Goal: Information Seeking & Learning: Learn about a topic

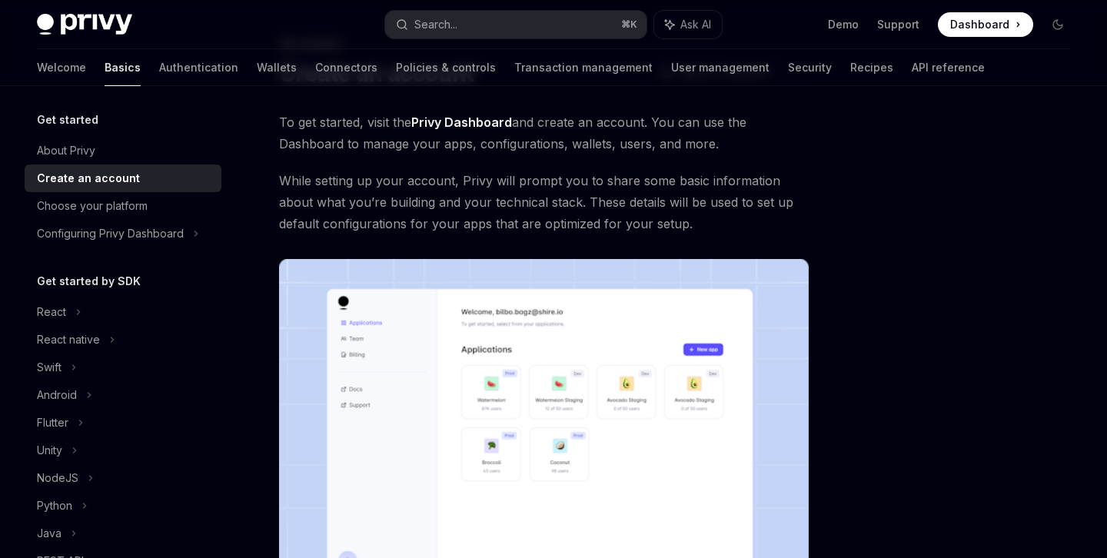
scroll to position [75, 0]
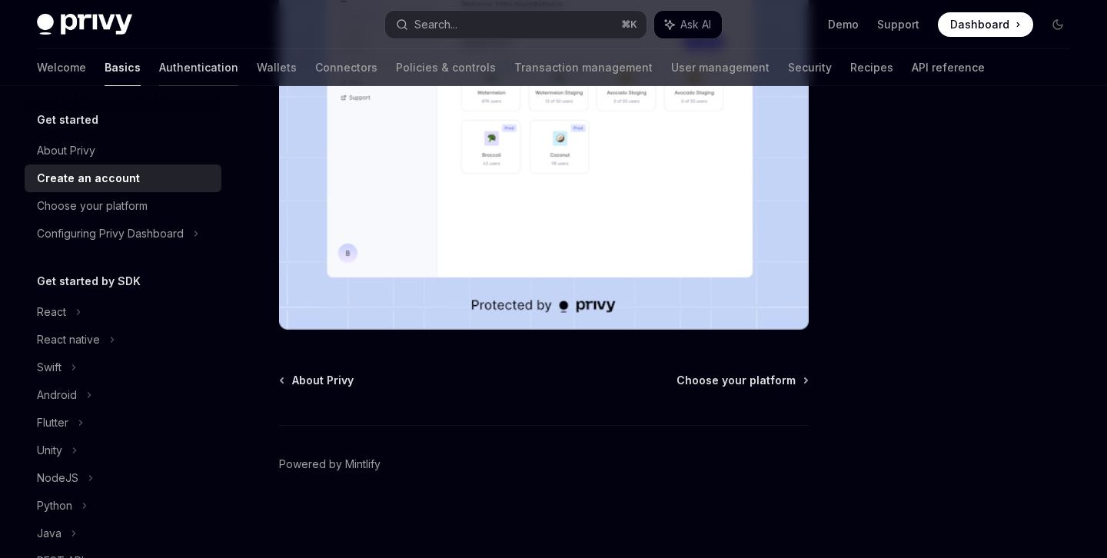
click at [159, 65] on link "Authentication" at bounding box center [198, 67] width 79 height 37
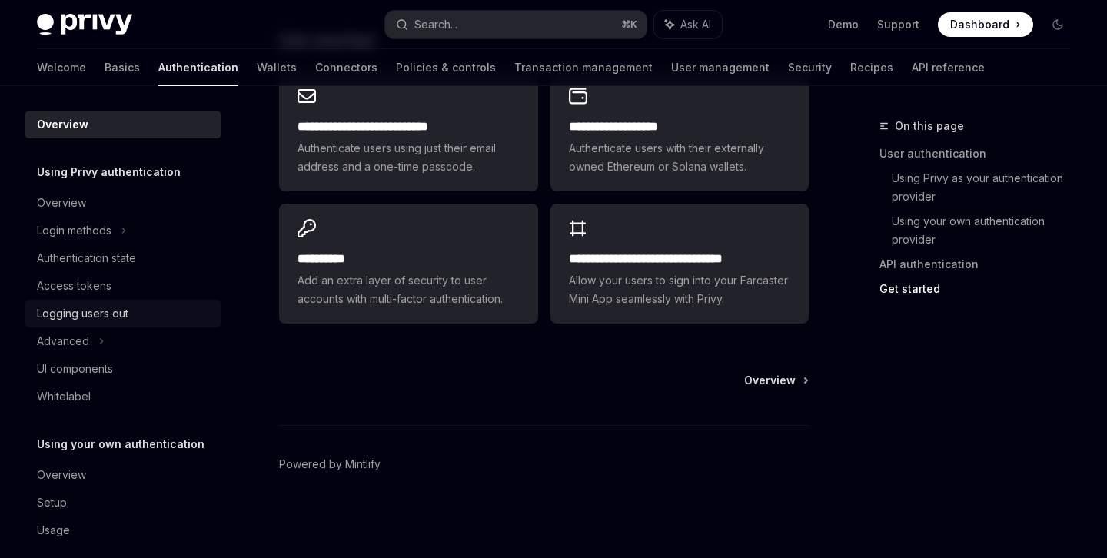
scroll to position [17, 0]
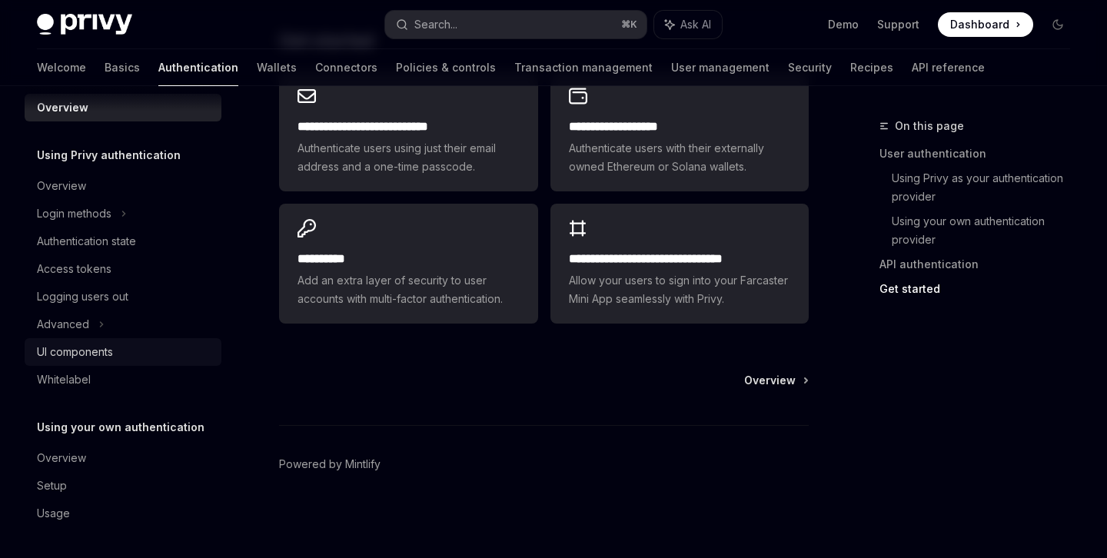
click at [64, 349] on div "UI components" at bounding box center [75, 352] width 76 height 18
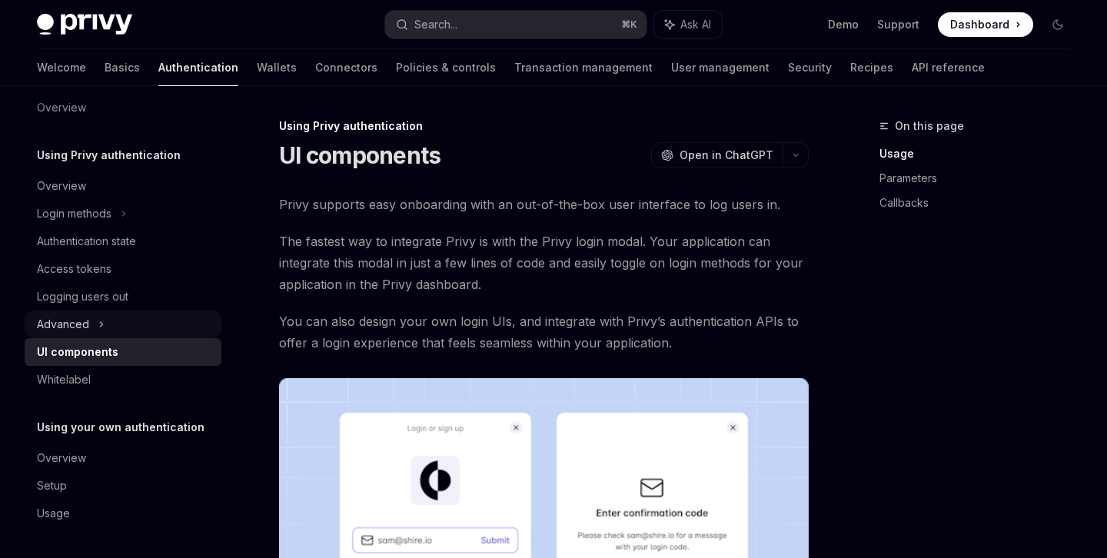
click at [79, 318] on div "Advanced" at bounding box center [63, 324] width 52 height 18
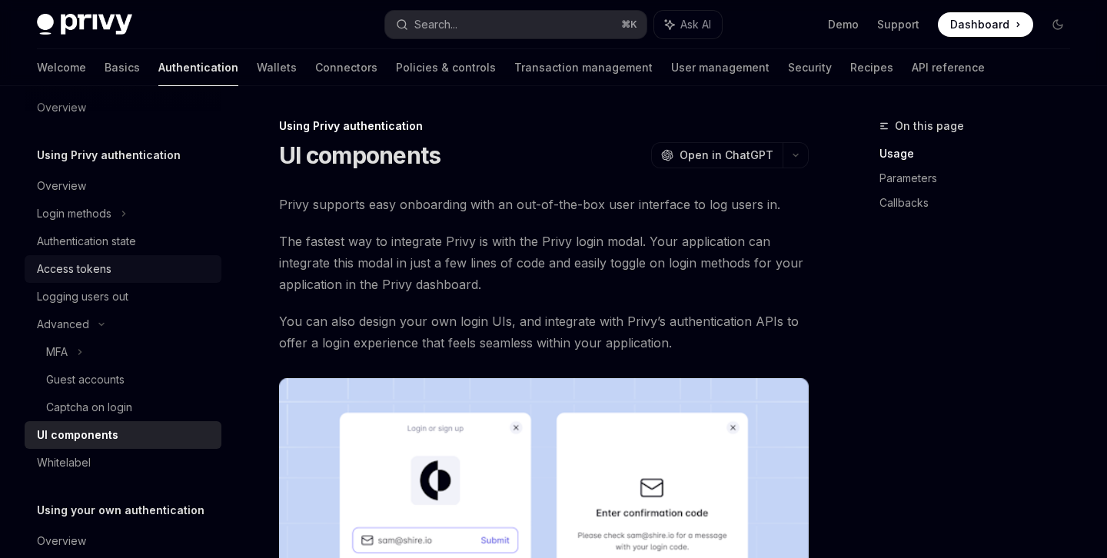
click at [80, 269] on div "Access tokens" at bounding box center [74, 269] width 75 height 18
type textarea "*"
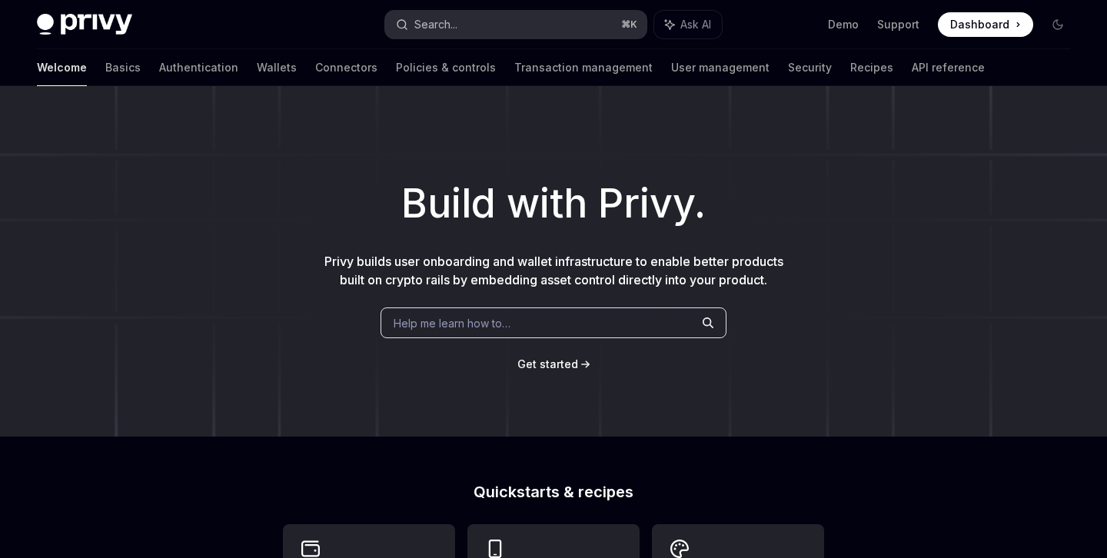
click at [455, 26] on div "Search..." at bounding box center [435, 24] width 43 height 18
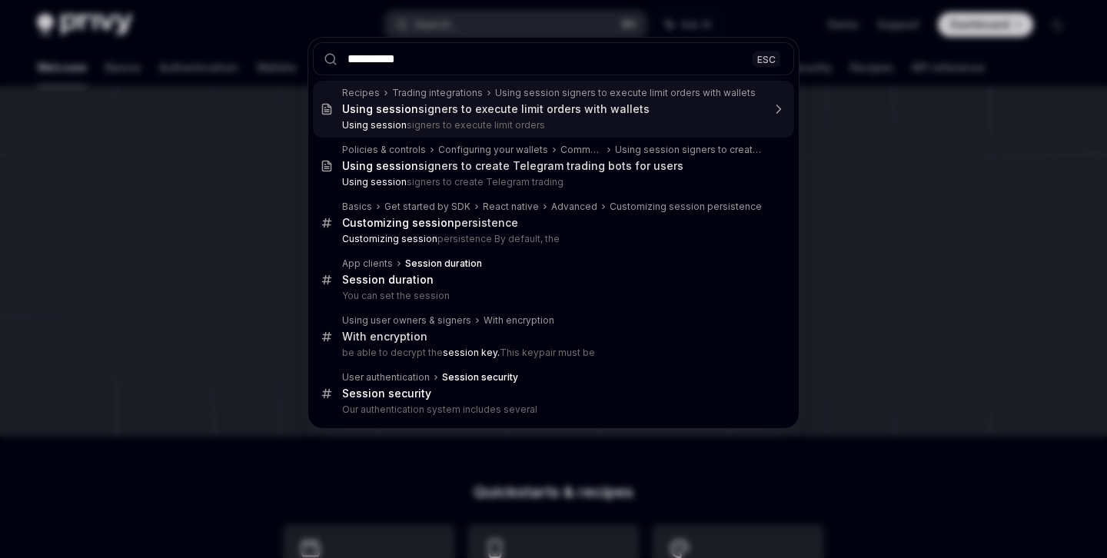
type input "**********"
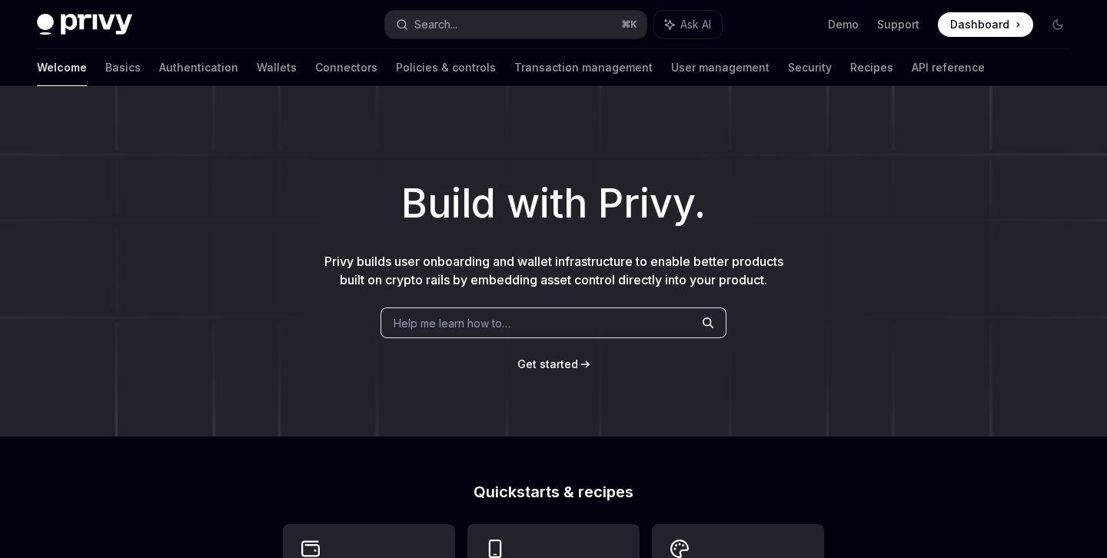
scroll to position [86, 0]
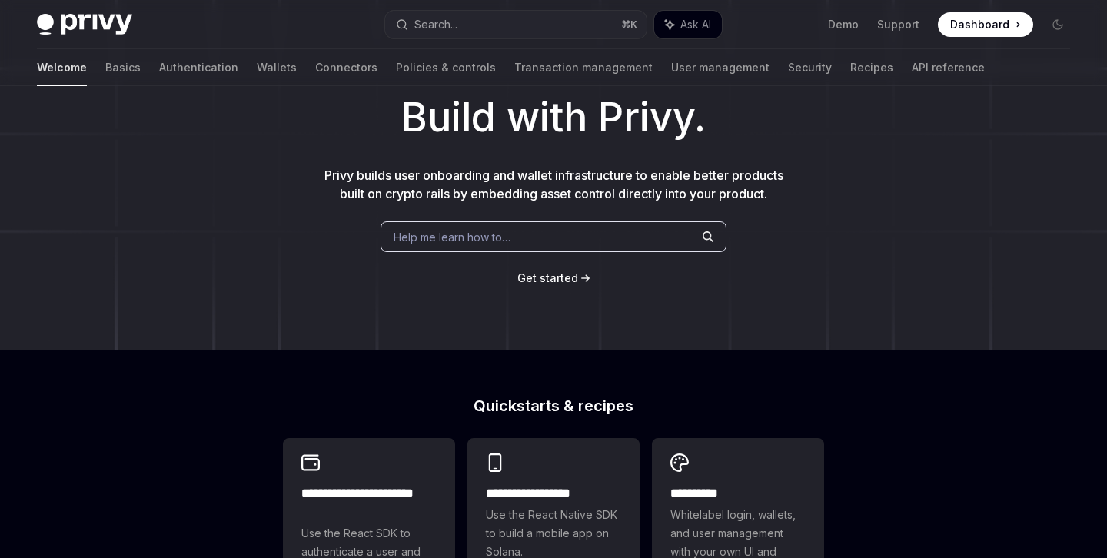
type textarea "*"
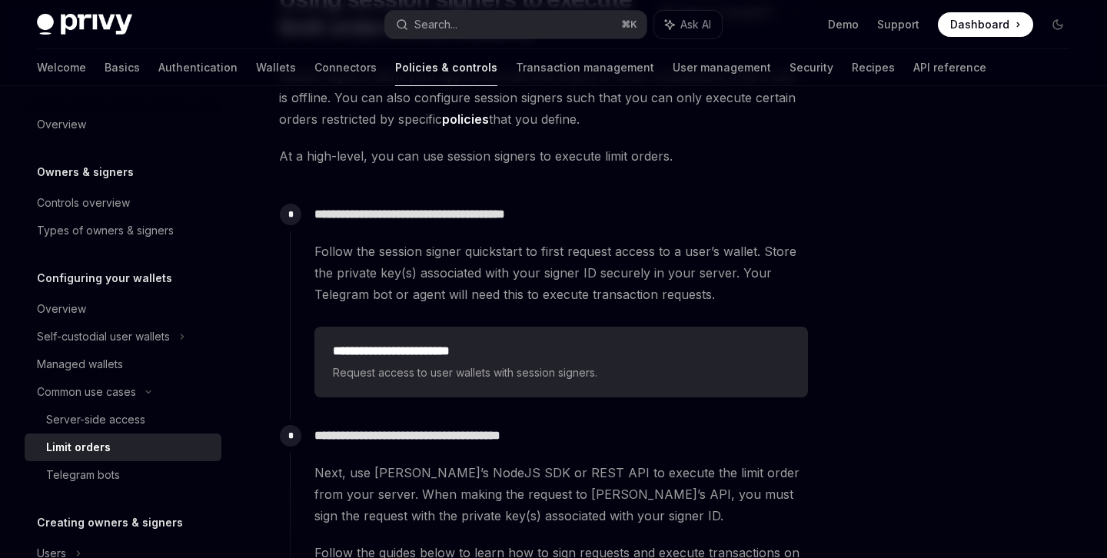
scroll to position [136, 0]
